Goal: Task Accomplishment & Management: Use online tool/utility

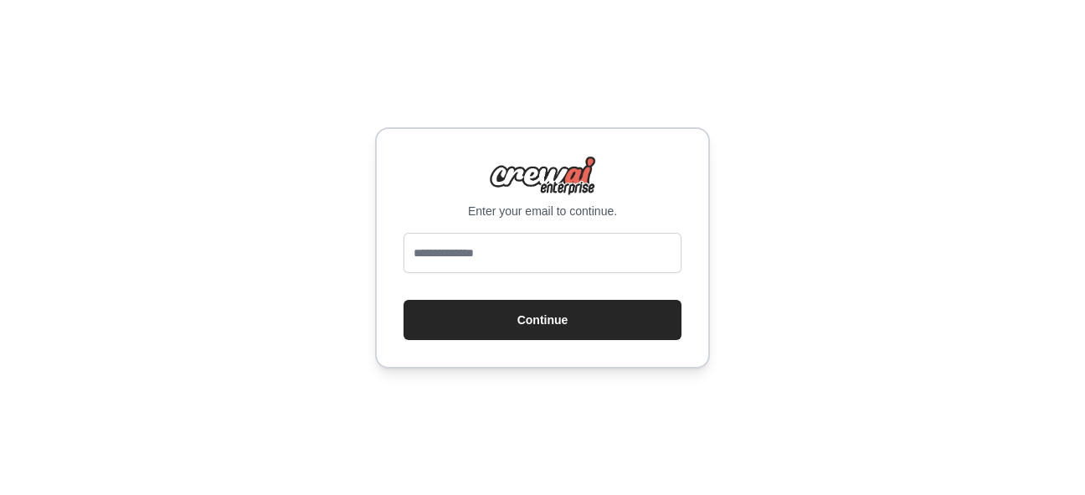
drag, startPoint x: 0, startPoint y: 0, endPoint x: 479, endPoint y: 259, distance: 544.5
click at [479, 259] on input "email" at bounding box center [543, 253] width 278 height 40
type input "**********"
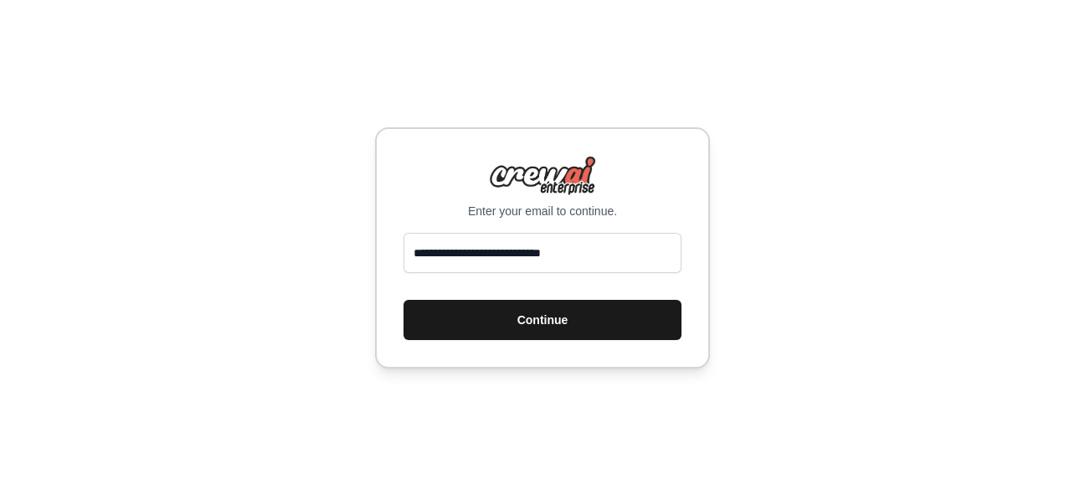
click at [508, 312] on button "Continue" at bounding box center [543, 320] width 278 height 40
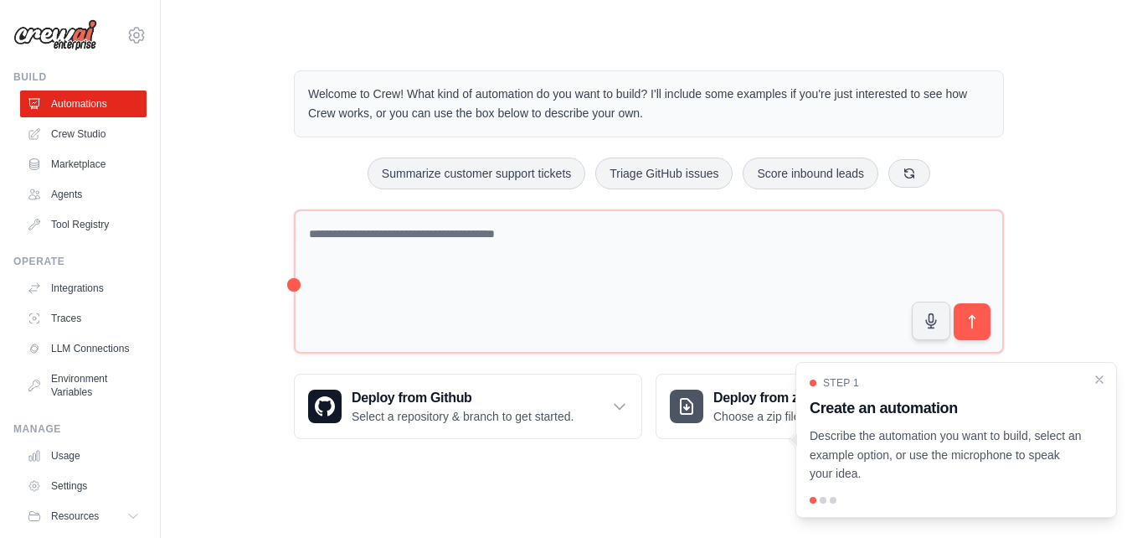
click at [533, 450] on div "Welcome to Crew! What kind of automation do you want to build? I'll include som…" at bounding box center [649, 255] width 750 height 422
click at [509, 21] on main "Welcome to Crew! What kind of automation do you want to build? I'll include som…" at bounding box center [649, 241] width 977 height 482
click at [83, 100] on link "Automations" at bounding box center [85, 103] width 126 height 27
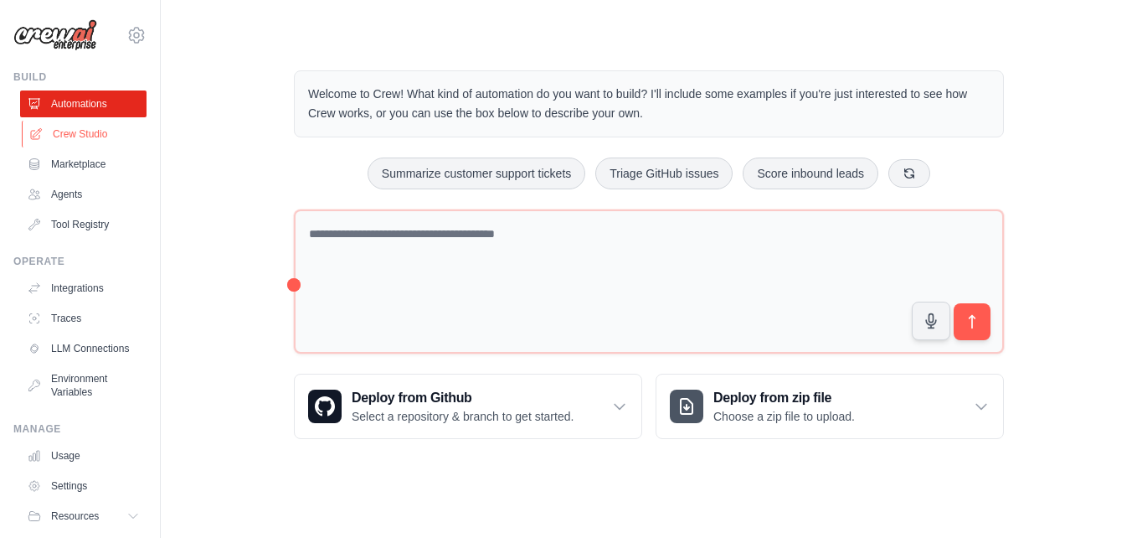
click at [88, 131] on link "Crew Studio" at bounding box center [85, 134] width 126 height 27
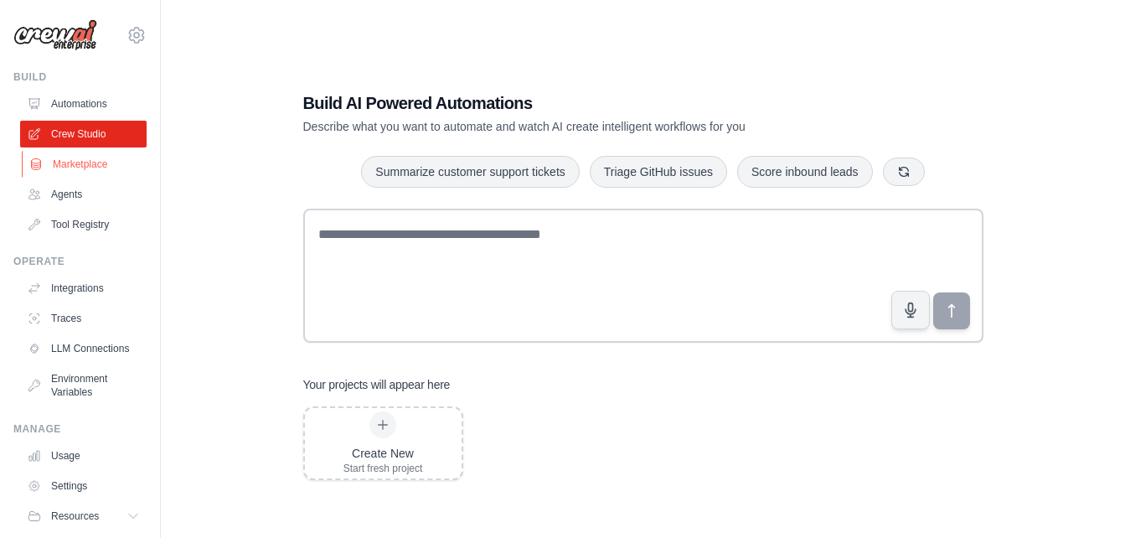
click at [86, 174] on link "Marketplace" at bounding box center [85, 164] width 126 height 27
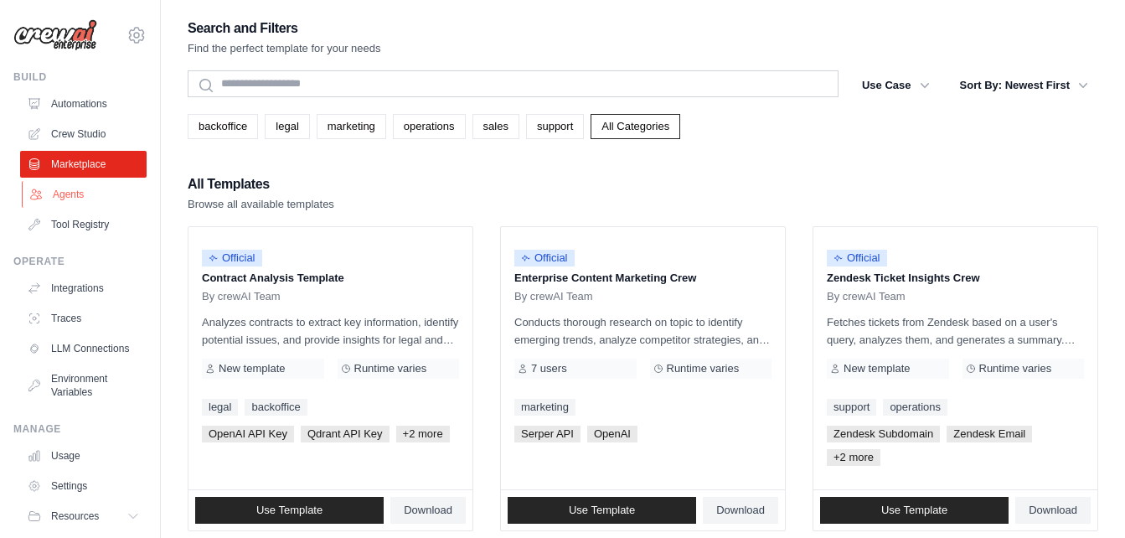
click at [79, 197] on link "Agents" at bounding box center [85, 194] width 126 height 27
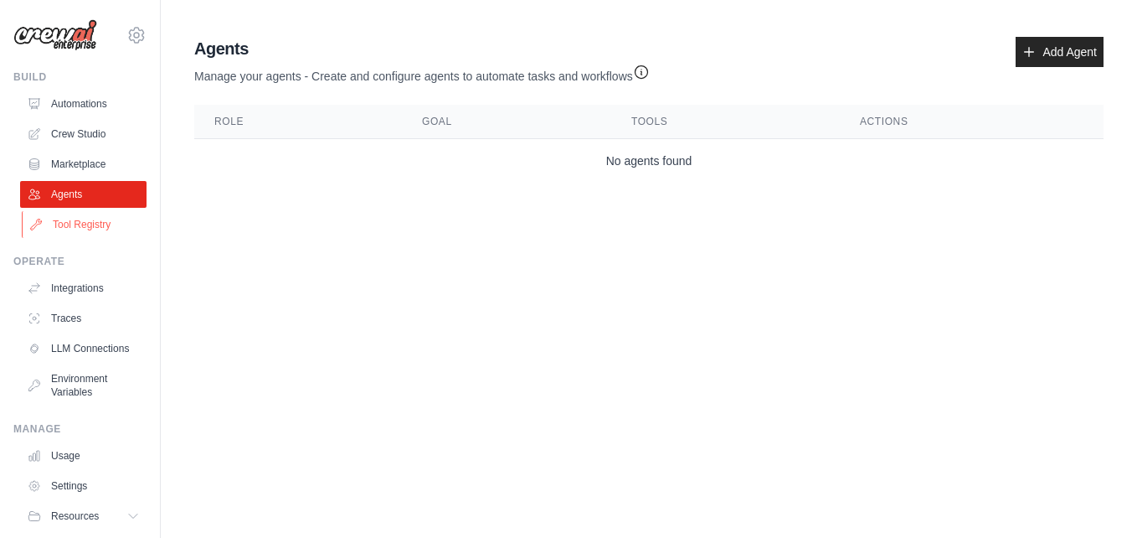
click at [78, 228] on link "Tool Registry" at bounding box center [85, 224] width 126 height 27
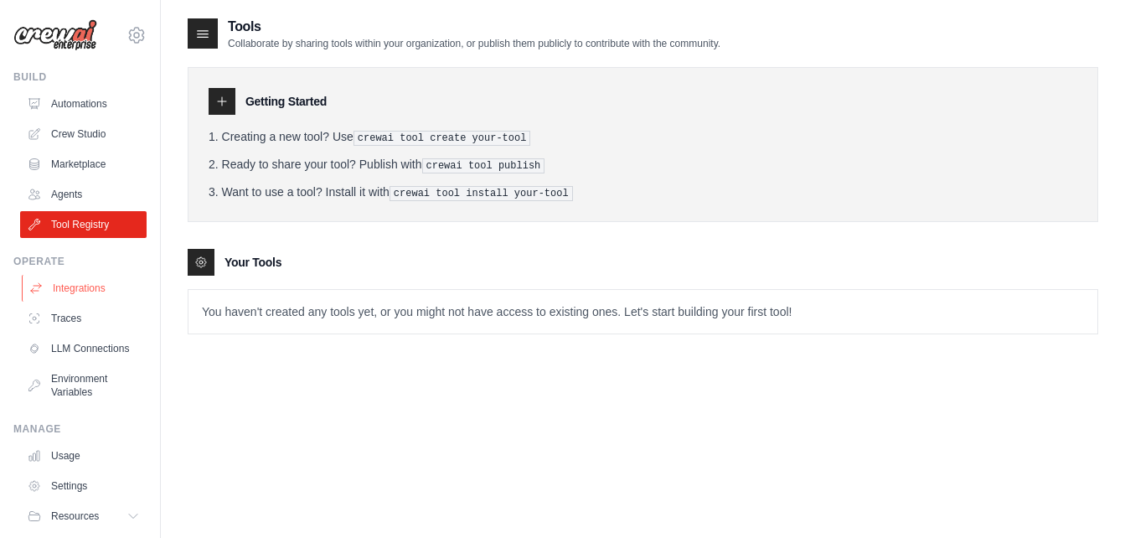
click at [69, 291] on link "Integrations" at bounding box center [85, 288] width 126 height 27
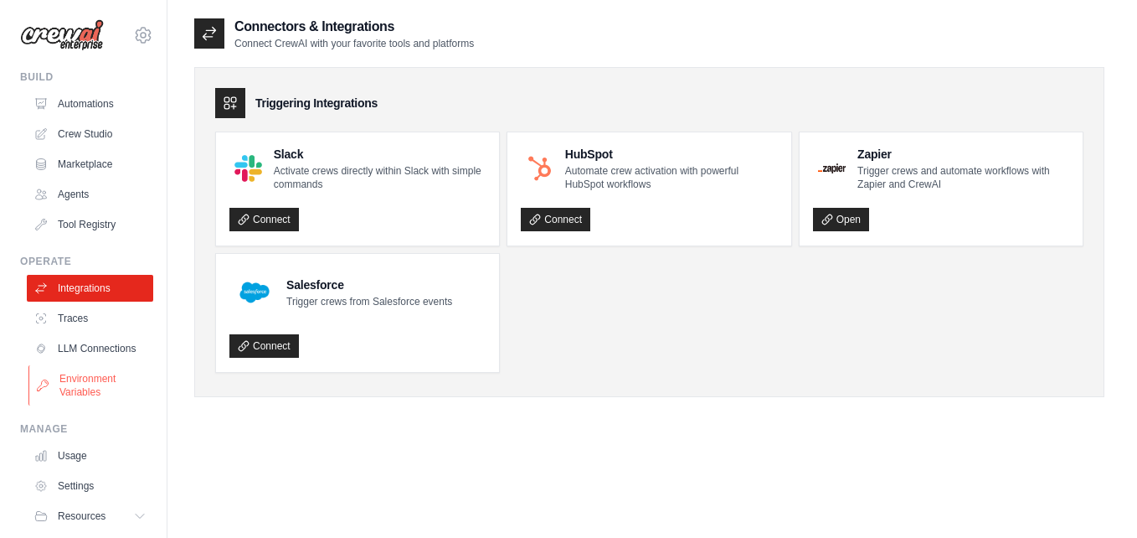
scroll to position [64, 0]
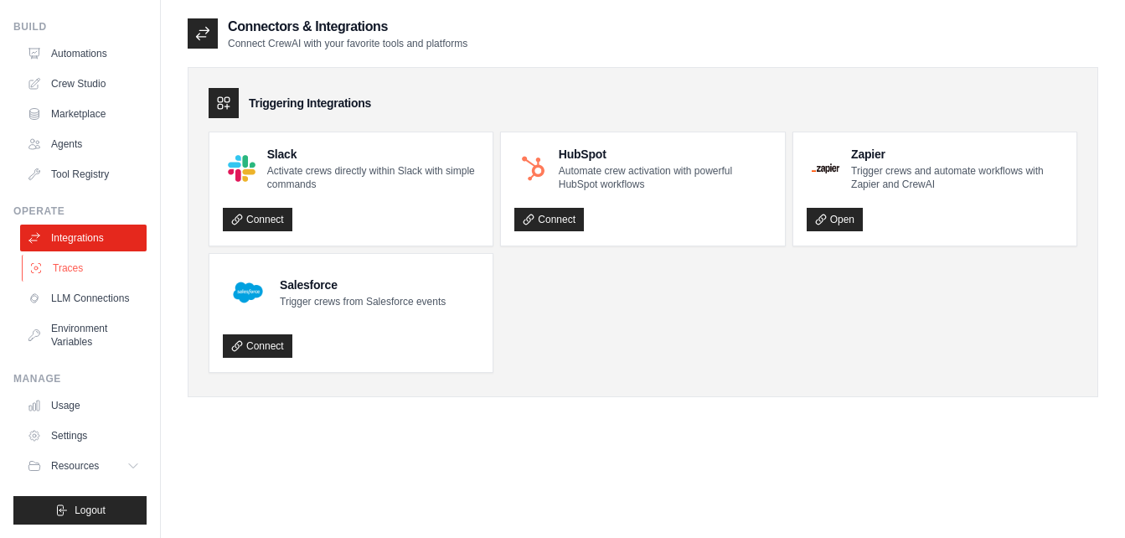
click at [77, 256] on link "Traces" at bounding box center [85, 268] width 126 height 27
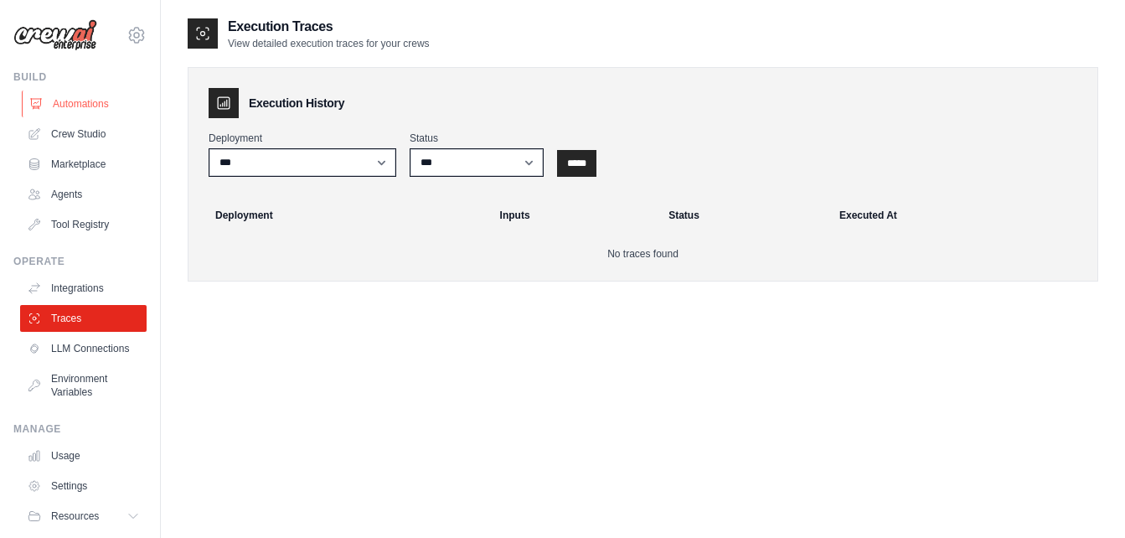
click at [87, 103] on link "Automations" at bounding box center [85, 103] width 126 height 27
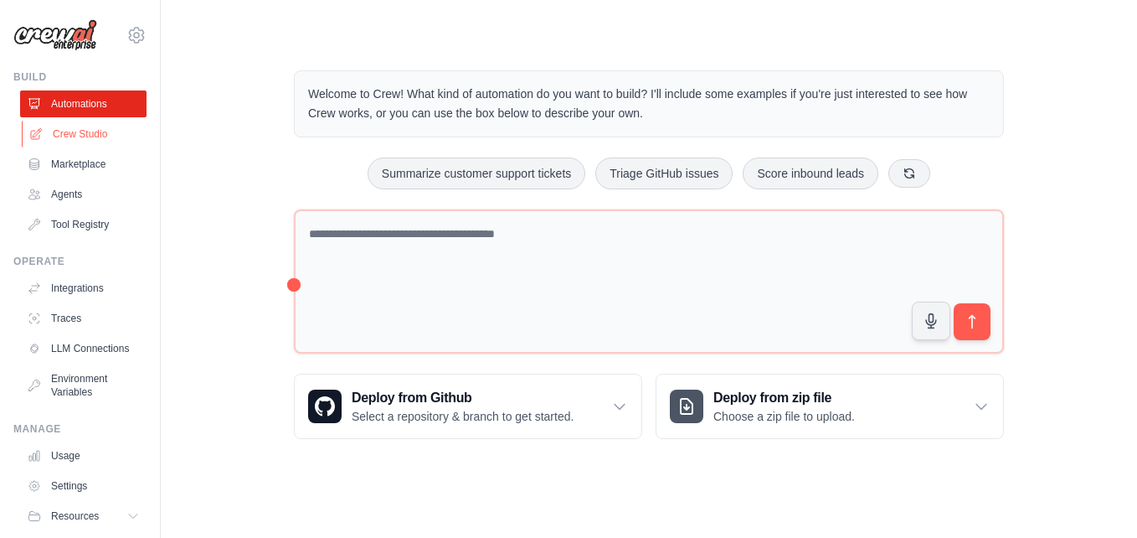
click at [60, 131] on link "Crew Studio" at bounding box center [85, 134] width 126 height 27
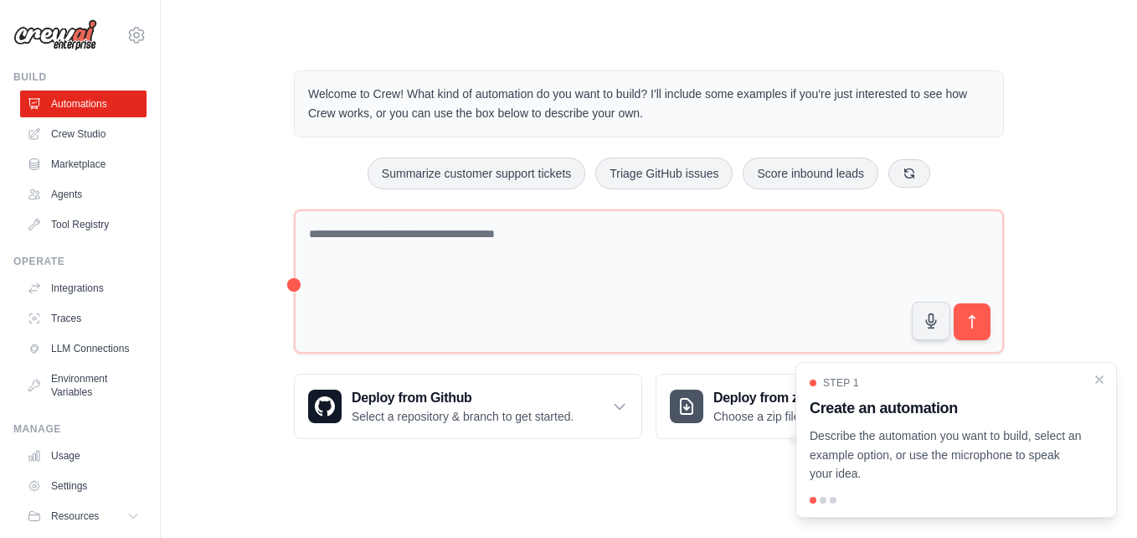
click at [228, 346] on div "Welcome to Crew! What kind of automation do you want to build? I'll include som…" at bounding box center [649, 255] width 923 height 422
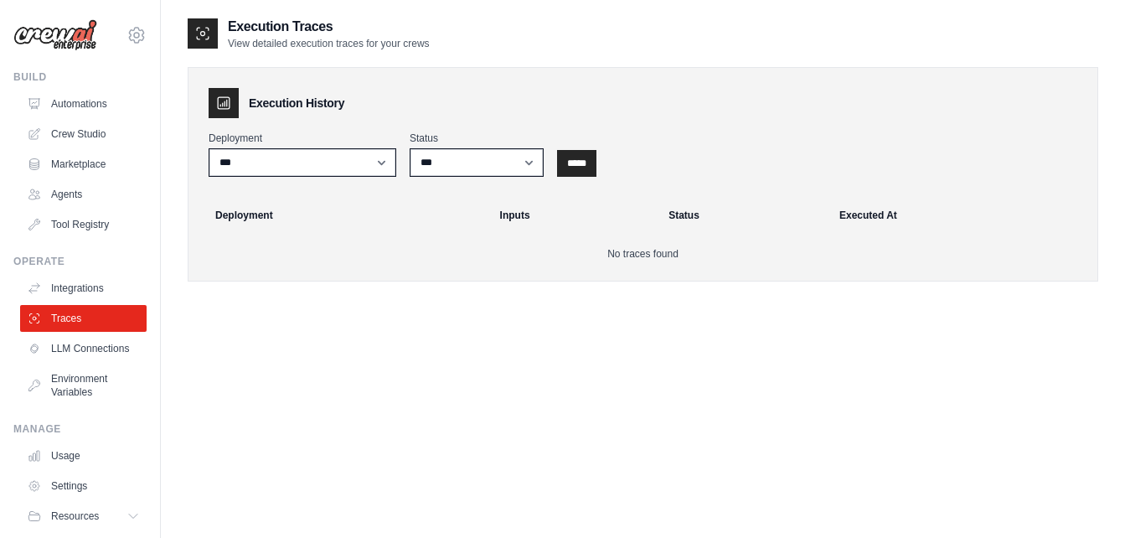
drag, startPoint x: 1021, startPoint y: 2, endPoint x: 634, endPoint y: 44, distance: 389.2
click at [634, 44] on div "Execution Traces View detailed execution traces for your crews" at bounding box center [643, 33] width 910 height 33
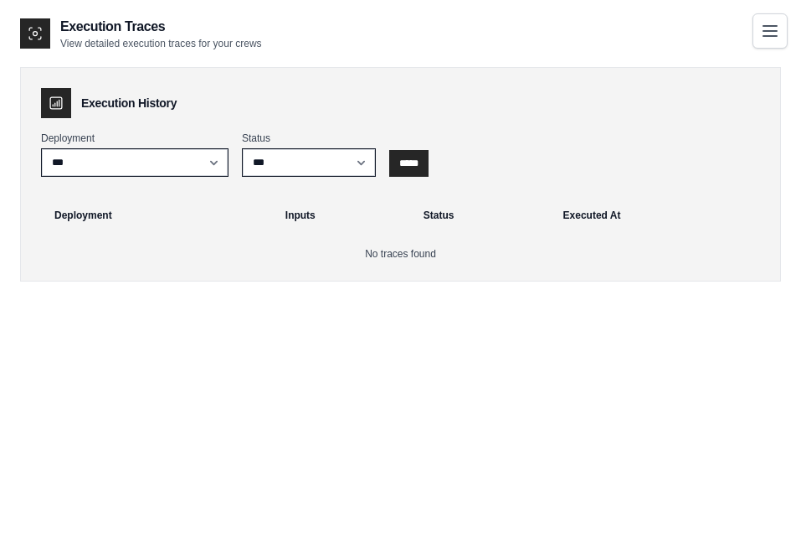
click at [609, 188] on div "Execution History Deployment *** Status *** ********* ******* ***** ***** Deplo…" at bounding box center [400, 174] width 761 height 214
click at [480, 61] on div "Execution History Deployment *** Status *** ********* ******* ***** ***** Deplo…" at bounding box center [400, 165] width 761 height 231
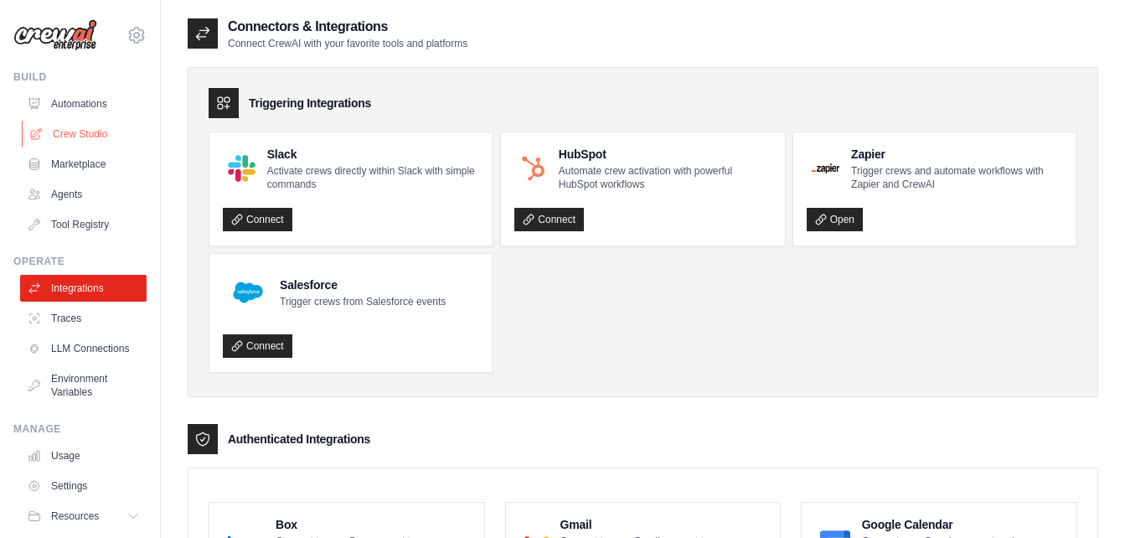
click at [77, 131] on link "Crew Studio" at bounding box center [85, 134] width 126 height 27
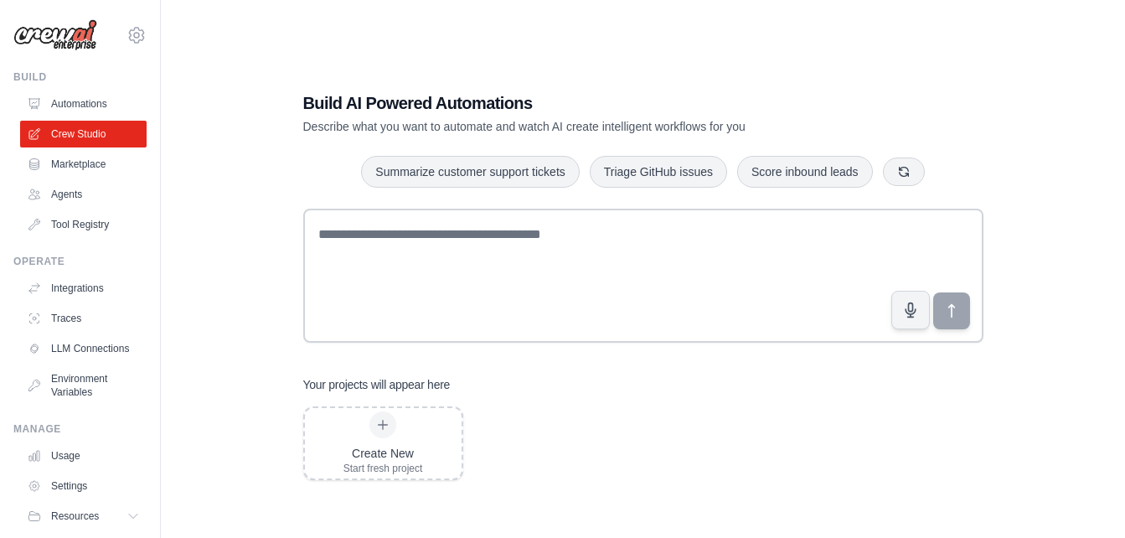
click at [1038, 22] on div "Build AI Powered Automations Describe what you want to automate and watch AI cr…" at bounding box center [643, 286] width 910 height 538
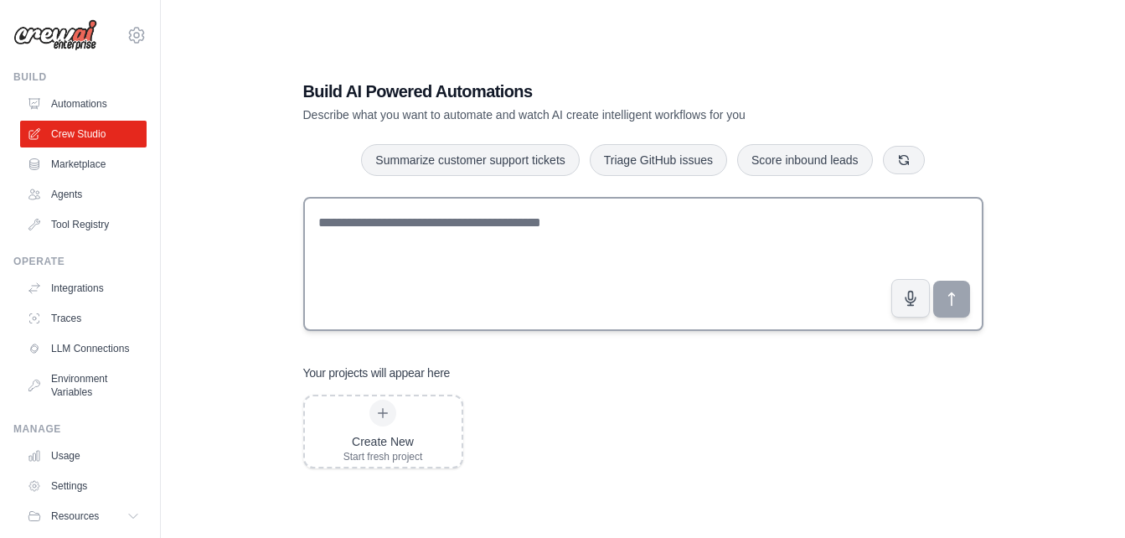
scroll to position [33, 0]
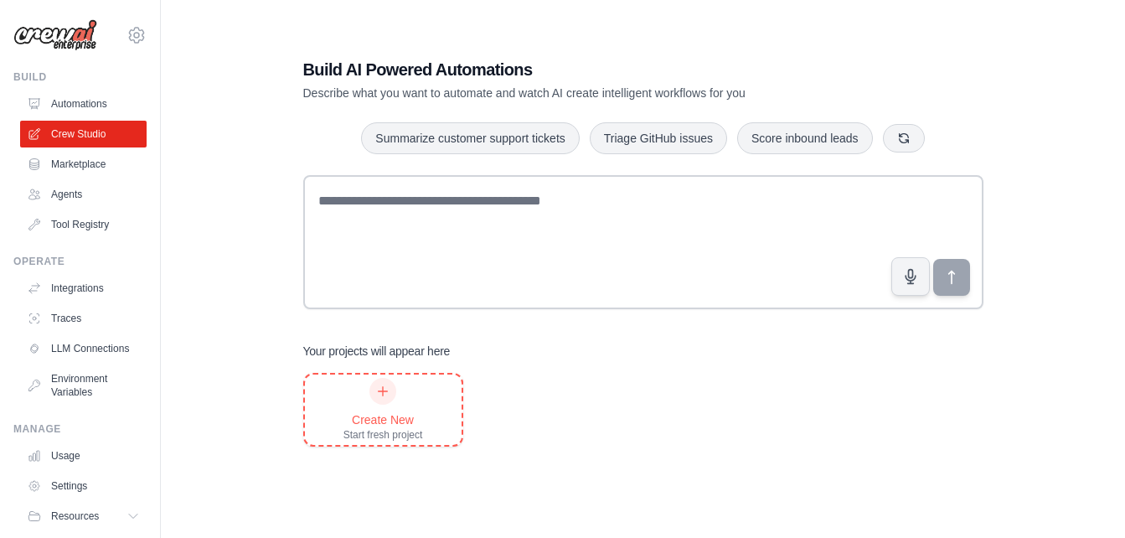
click at [374, 408] on div "Create New Start fresh project" at bounding box center [383, 410] width 80 height 64
click at [369, 426] on div "Create New" at bounding box center [383, 419] width 80 height 17
click at [408, 411] on div "Create New" at bounding box center [383, 419] width 80 height 17
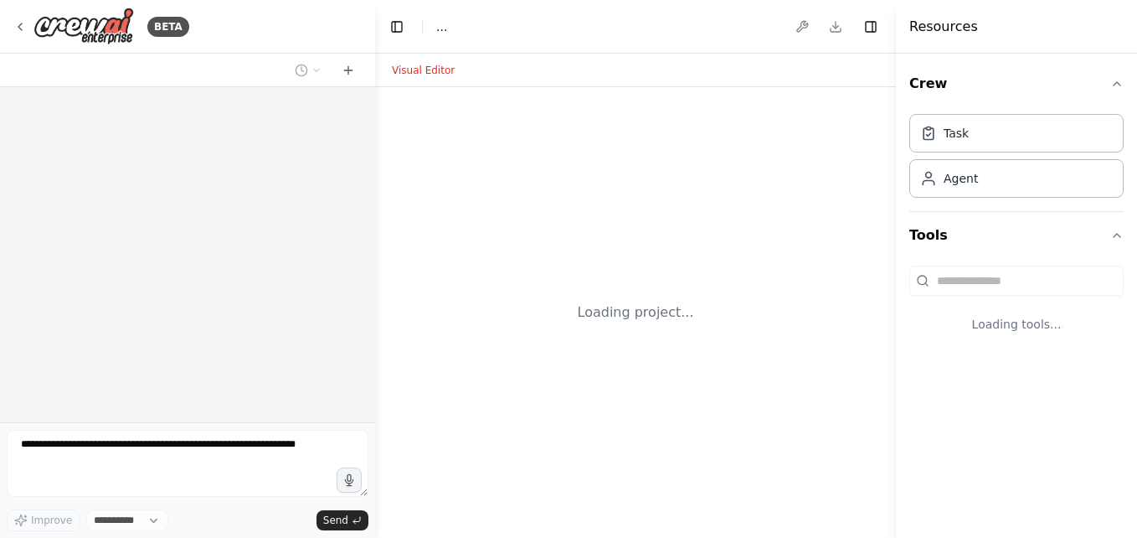
select select "****"
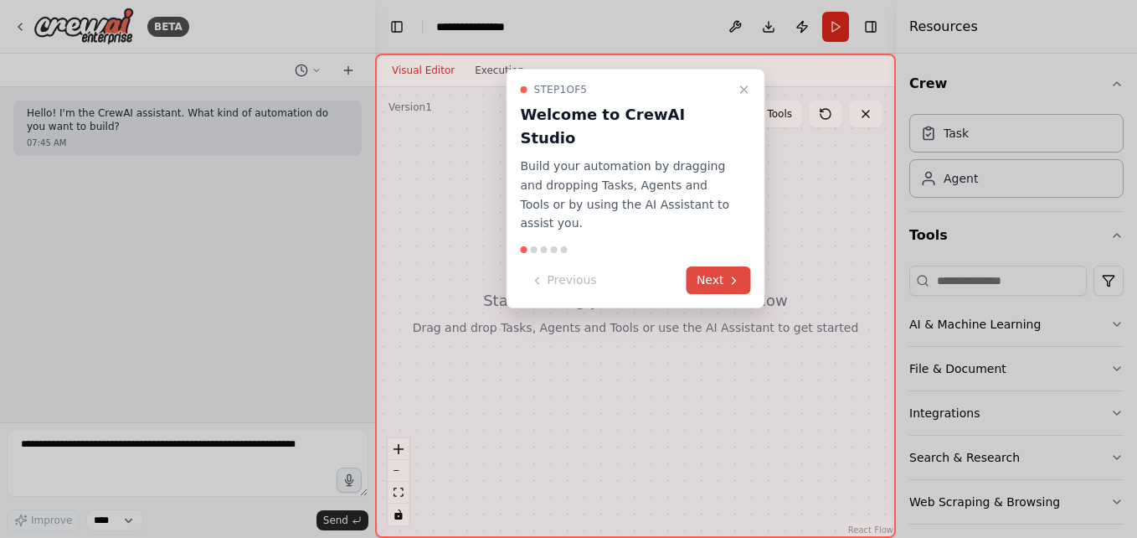
click at [728, 274] on icon at bounding box center [734, 280] width 13 height 13
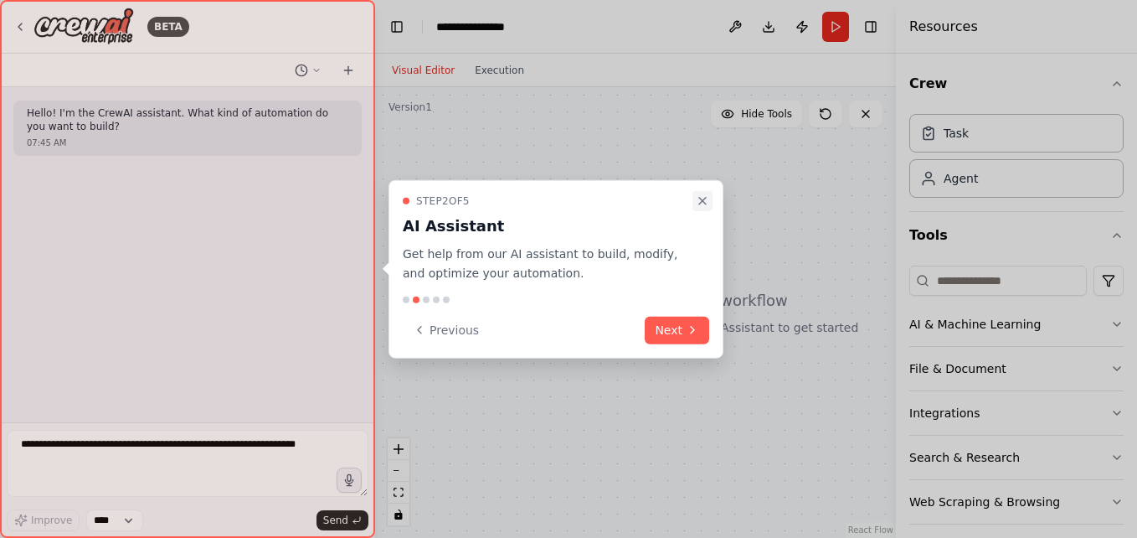
click at [708, 196] on icon "Close walkthrough" at bounding box center [702, 200] width 13 height 13
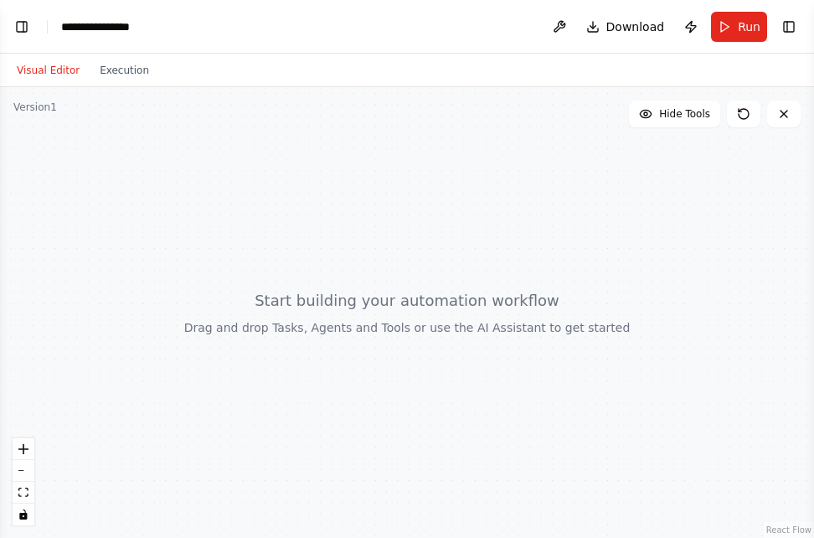
click at [735, 70] on div "Visual Editor Execution" at bounding box center [407, 70] width 814 height 33
click at [786, 117] on icon at bounding box center [783, 113] width 13 height 13
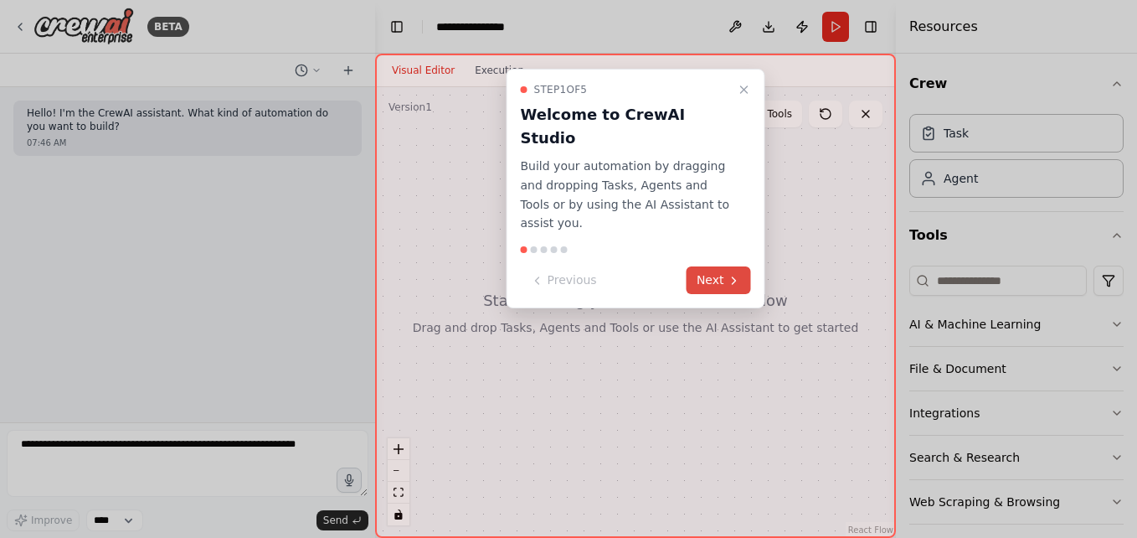
click at [719, 266] on button "Next" at bounding box center [719, 280] width 64 height 28
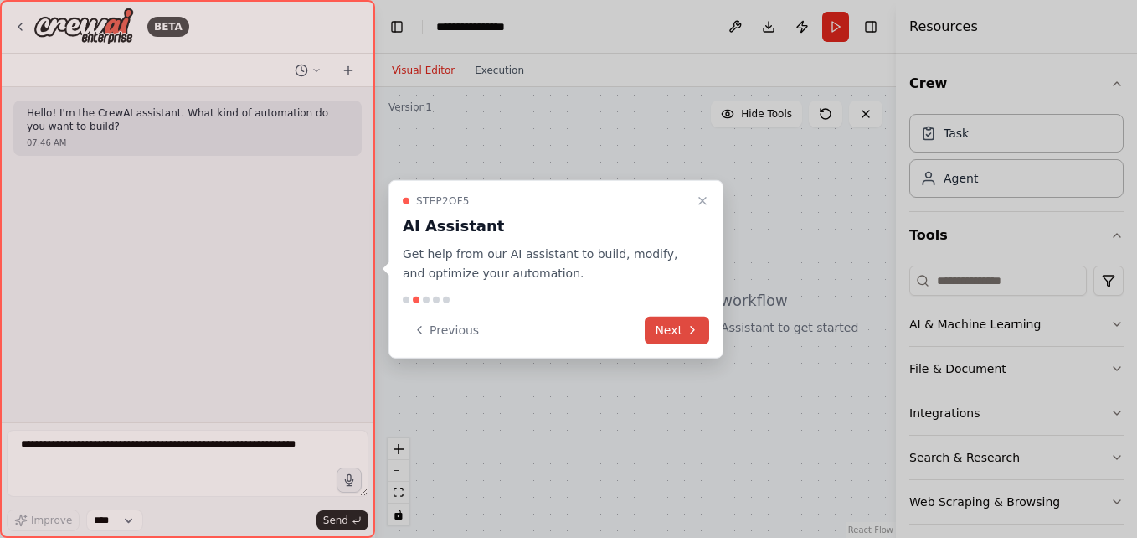
click at [681, 332] on button "Next" at bounding box center [677, 330] width 64 height 28
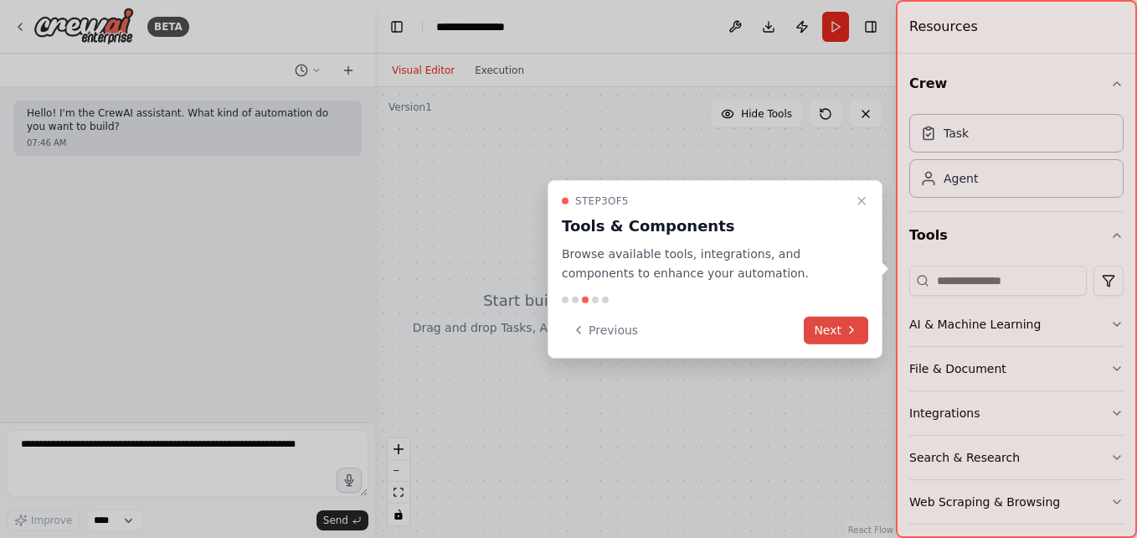
click at [837, 338] on button "Next" at bounding box center [836, 330] width 64 height 28
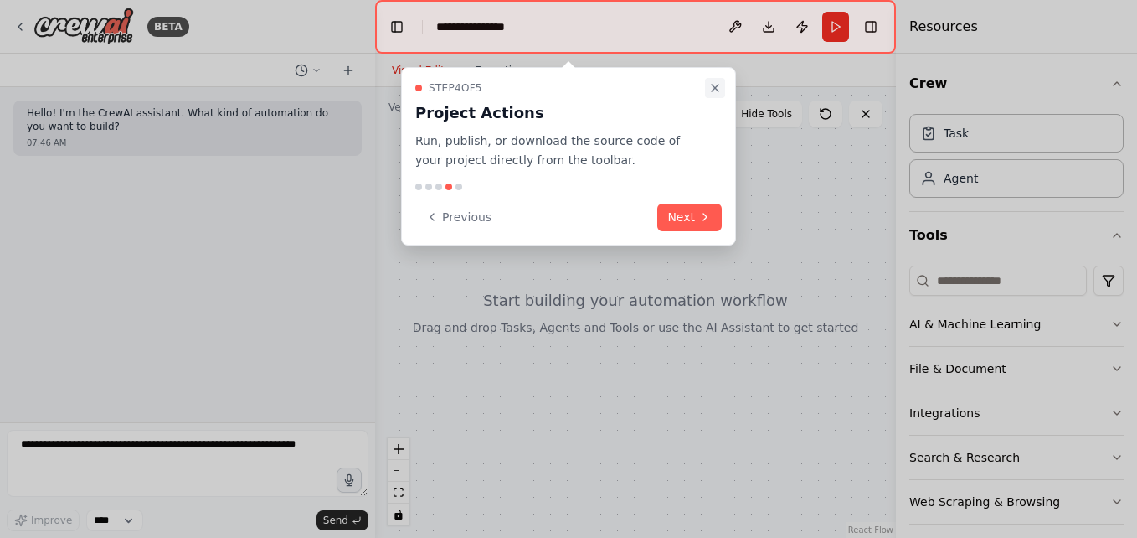
click at [716, 85] on icon "Close walkthrough" at bounding box center [715, 87] width 13 height 13
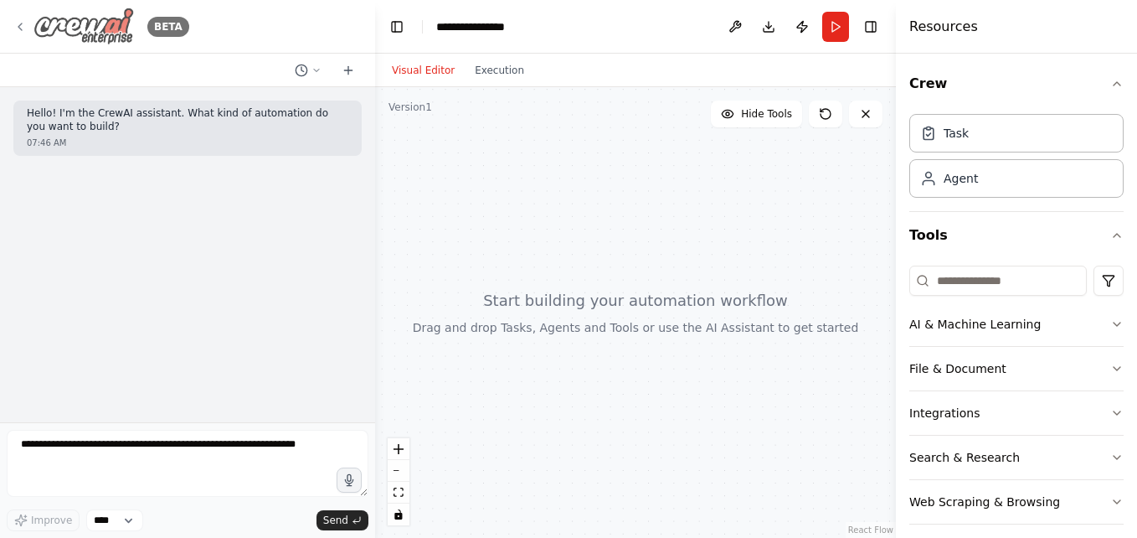
click at [19, 23] on icon at bounding box center [19, 26] width 13 height 13
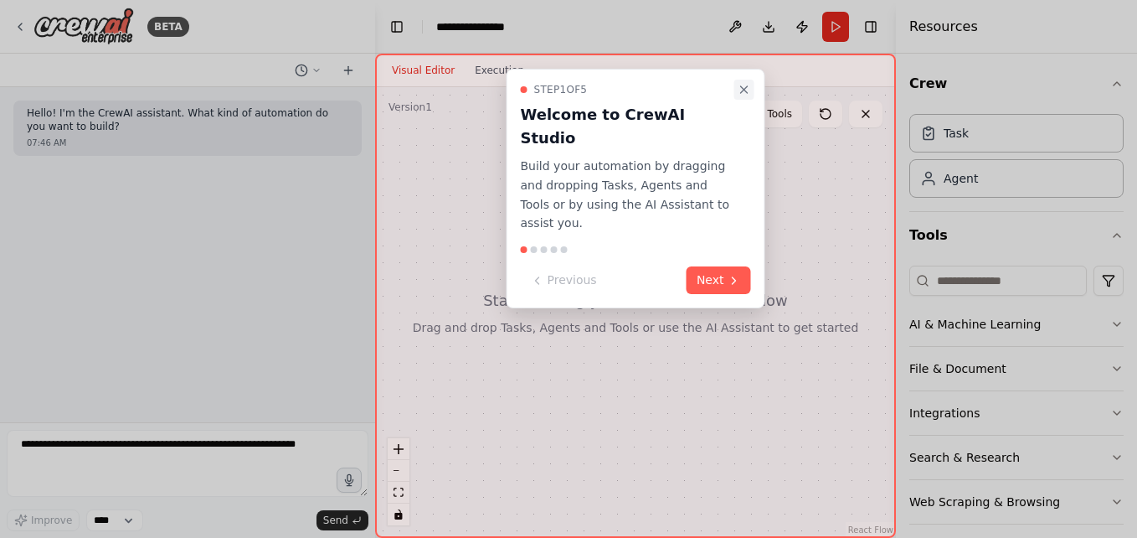
click at [740, 88] on icon "Close walkthrough" at bounding box center [744, 89] width 13 height 13
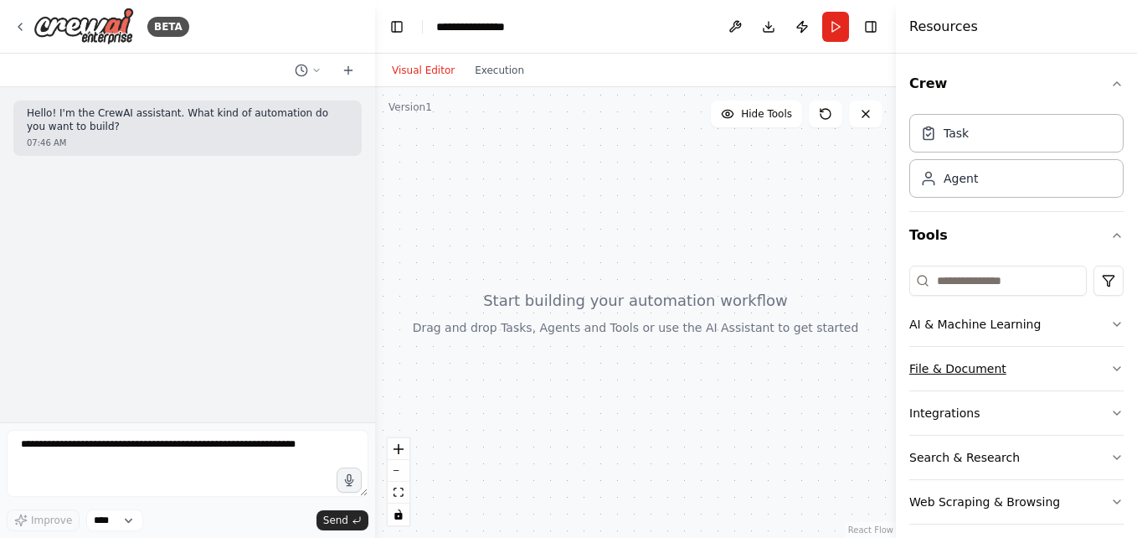
scroll to position [13, 0]
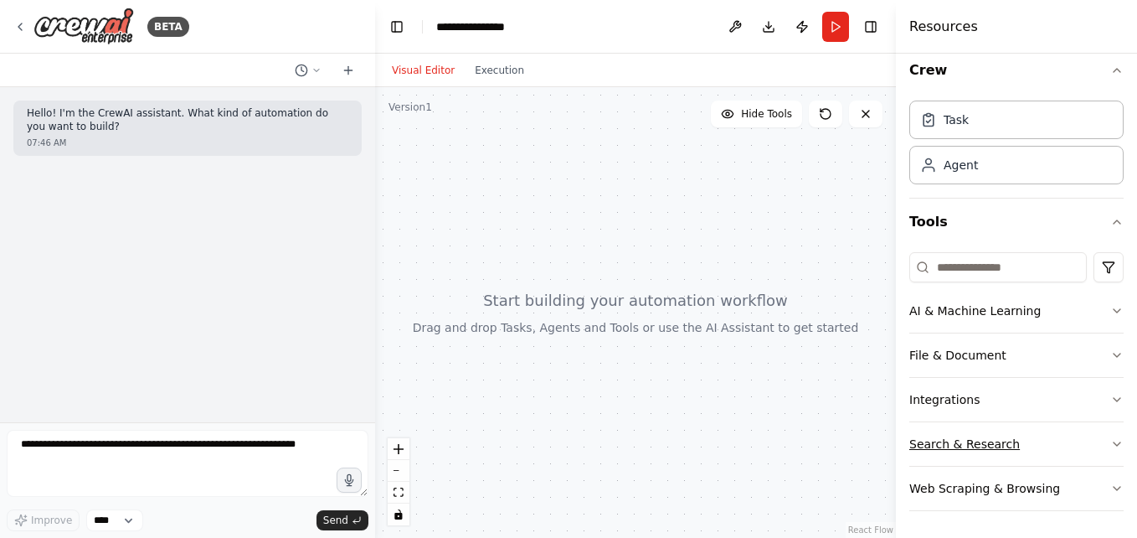
click at [1009, 448] on button "Search & Research" at bounding box center [1017, 444] width 214 height 44
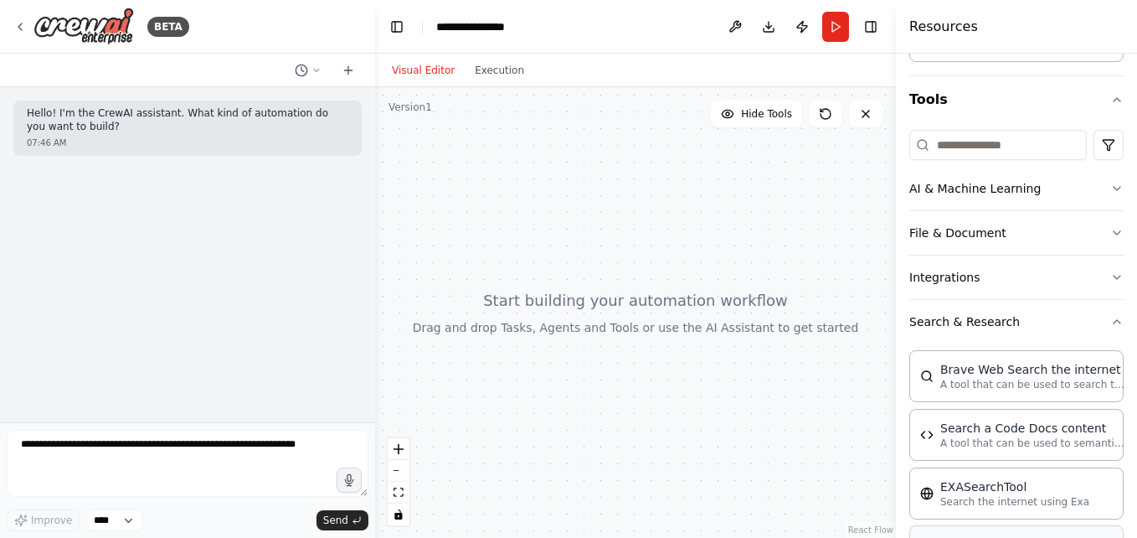
scroll to position [0, 0]
